Goal: Task Accomplishment & Management: Manage account settings

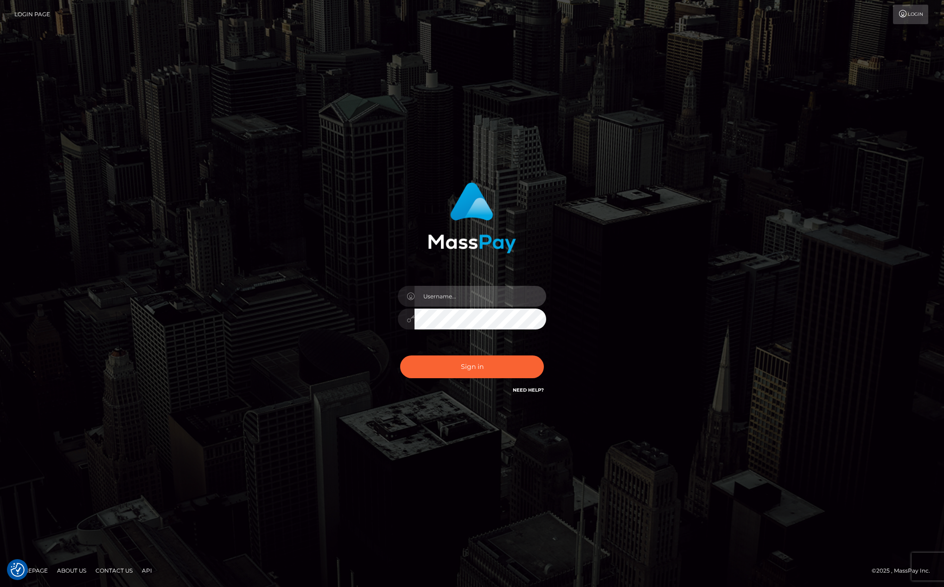
type input "kevin.club"
click at [473, 350] on div "Sign in Need Help?" at bounding box center [472, 370] width 162 height 41
click at [472, 362] on button "Sign in" at bounding box center [472, 366] width 144 height 23
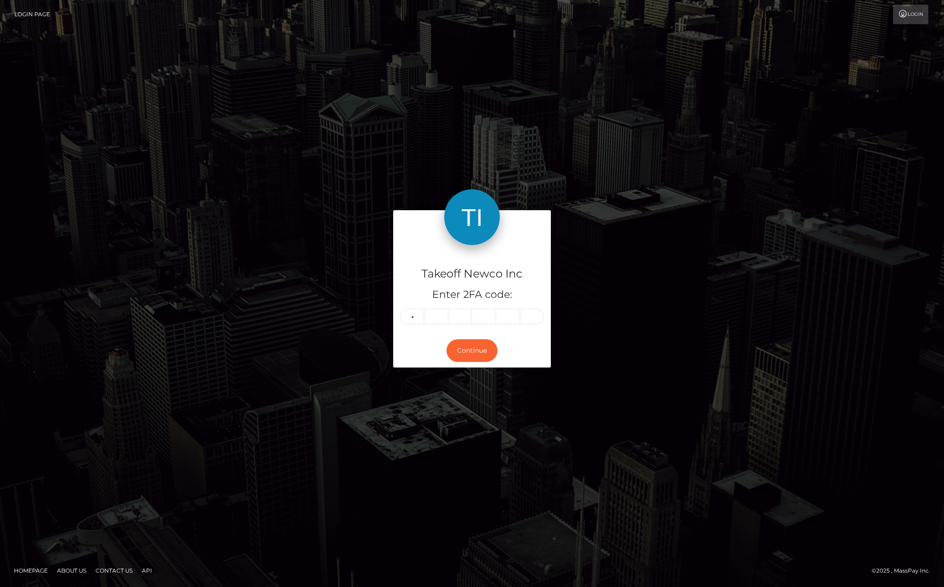
type input "2"
type input "3"
type input "1"
type input "3"
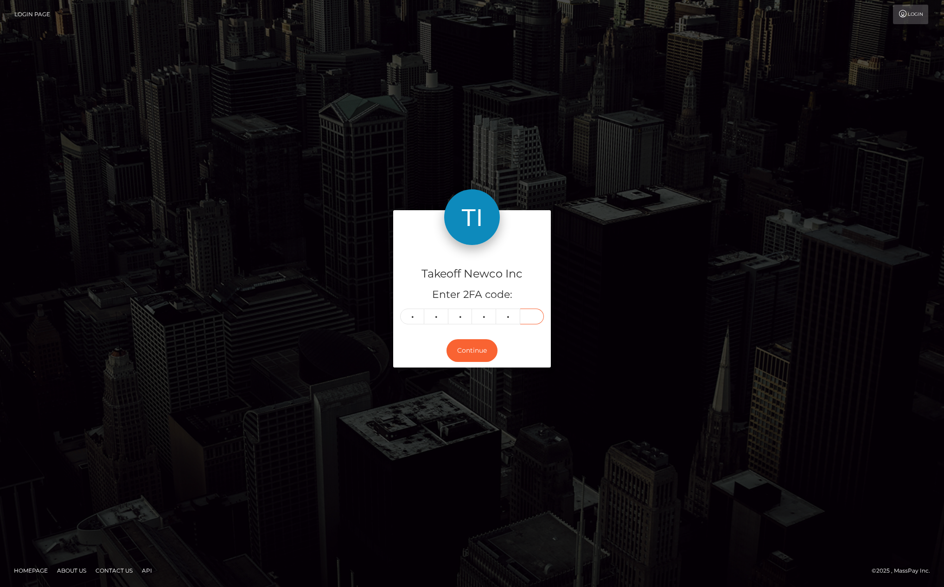
type input "3"
